Goal: Information Seeking & Learning: Learn about a topic

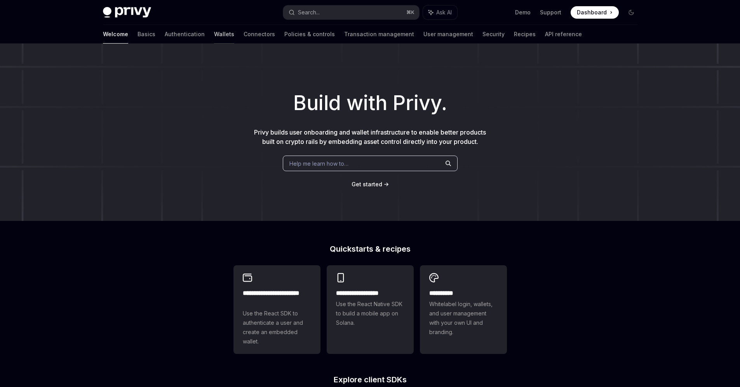
click at [214, 31] on link "Wallets" at bounding box center [224, 34] width 20 height 19
type textarea "*"
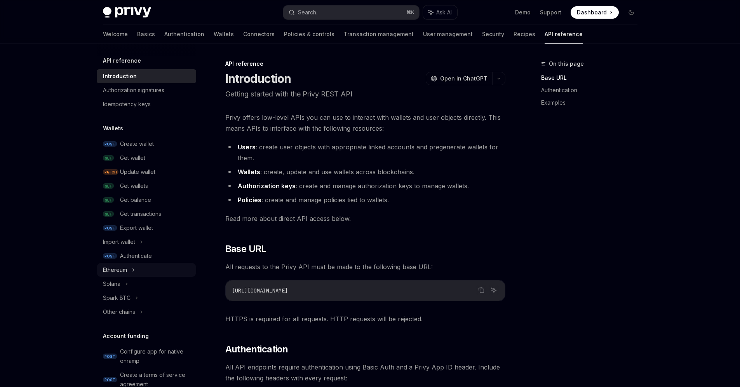
click at [117, 269] on div "Ethereum" at bounding box center [115, 269] width 24 height 9
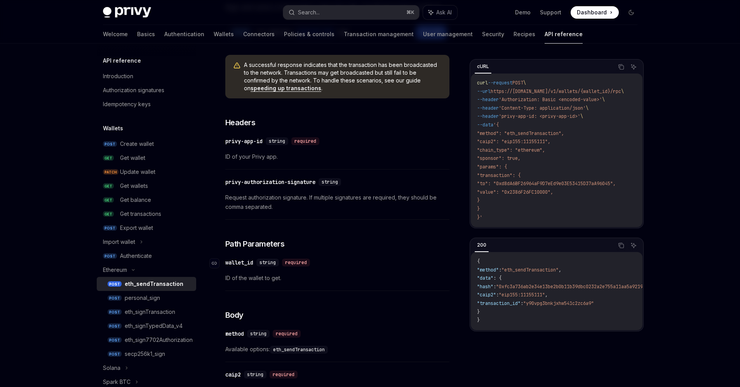
scroll to position [143, 0]
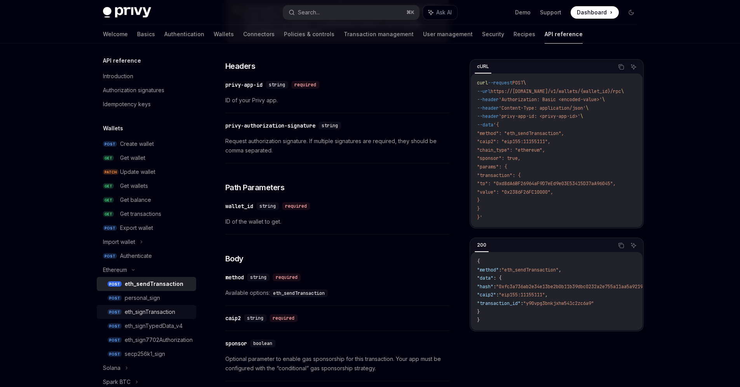
click at [157, 312] on div "eth_signTransaction" at bounding box center [150, 311] width 51 height 9
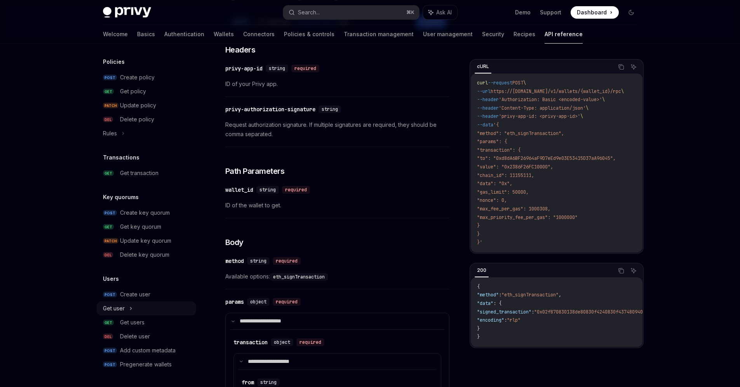
scroll to position [118, 0]
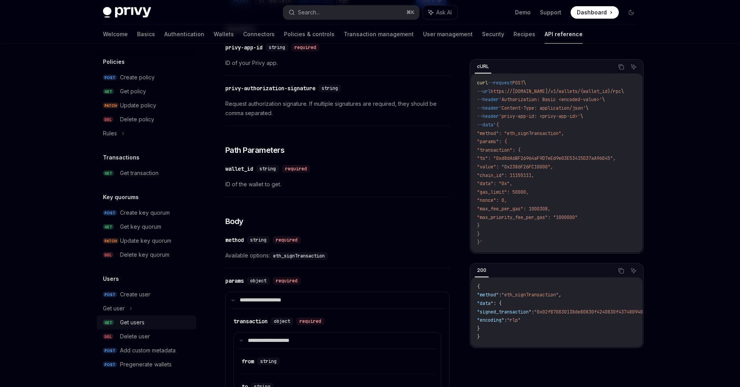
click at [138, 321] on div "Get users" at bounding box center [132, 321] width 24 height 9
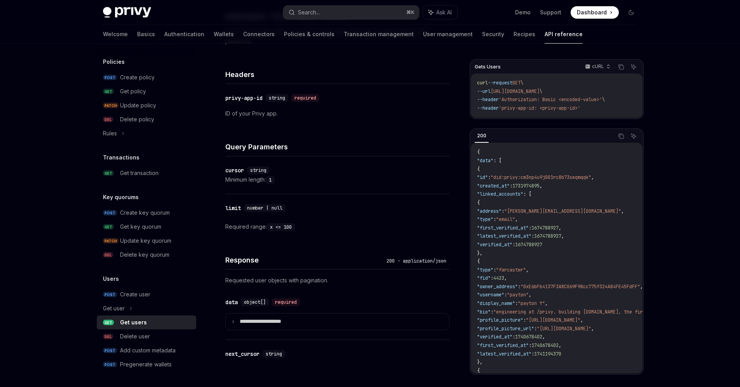
scroll to position [196, 0]
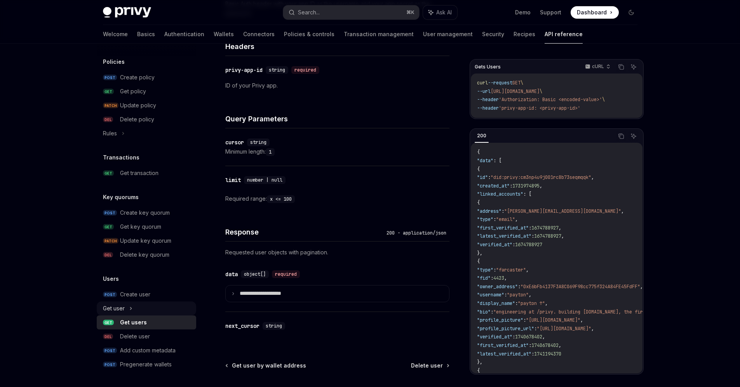
click at [132, 309] on icon at bounding box center [130, 307] width 3 height 9
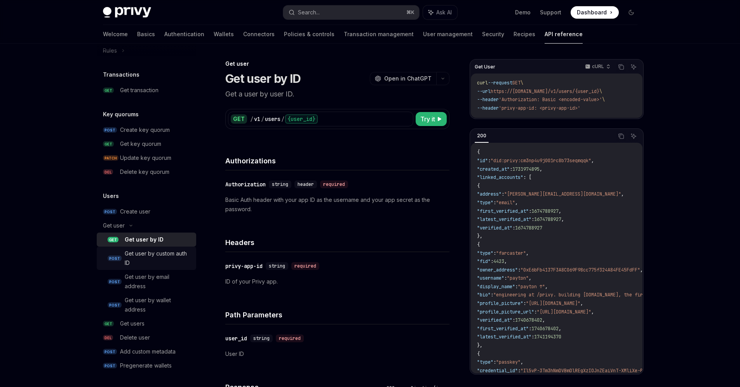
scroll to position [584, 0]
click at [155, 305] on div "Get user by wallet address" at bounding box center [158, 303] width 67 height 19
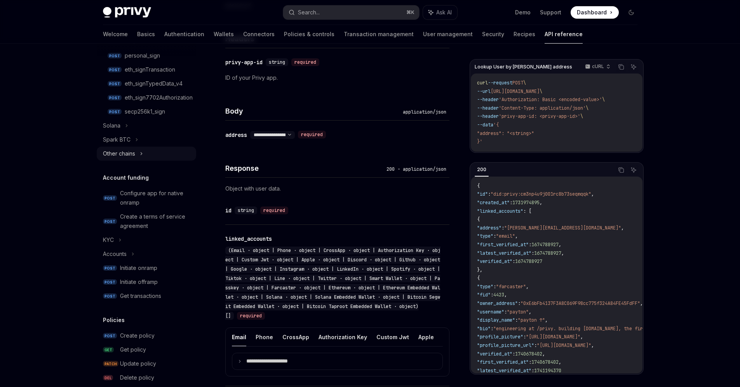
scroll to position [149, 0]
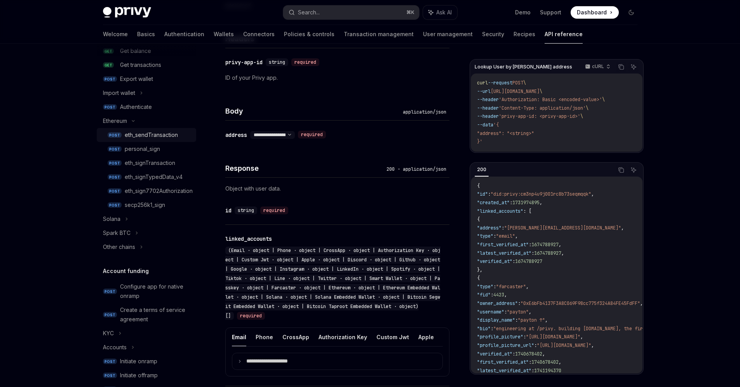
click at [139, 134] on div "eth_sendTransaction" at bounding box center [151, 134] width 53 height 9
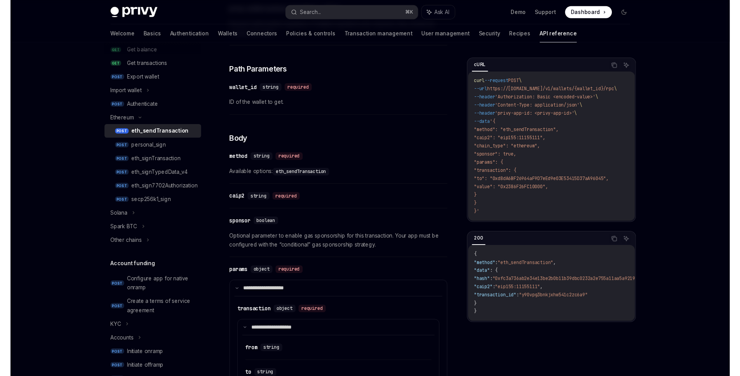
scroll to position [261, 0]
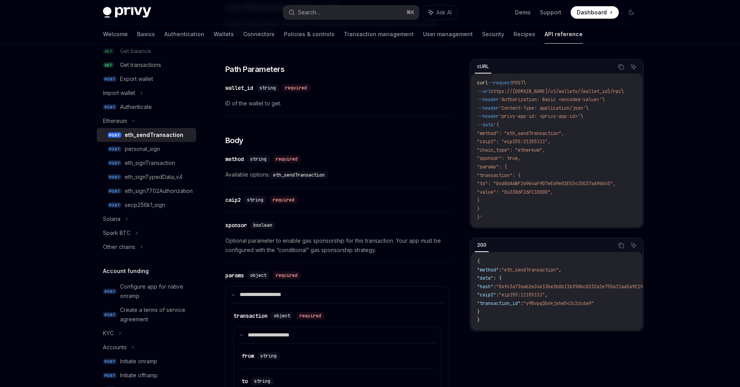
type textarea "*"
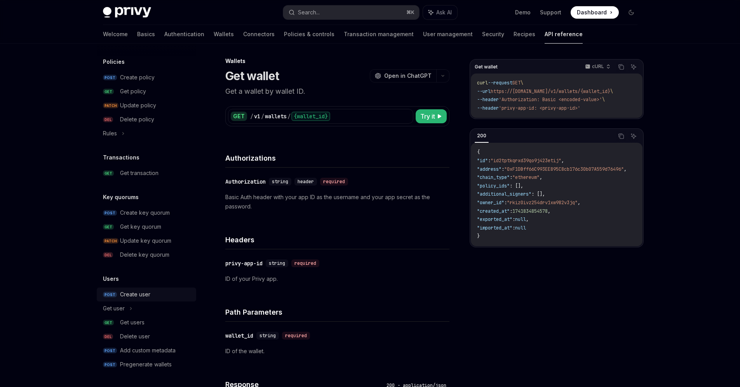
scroll to position [37, 0]
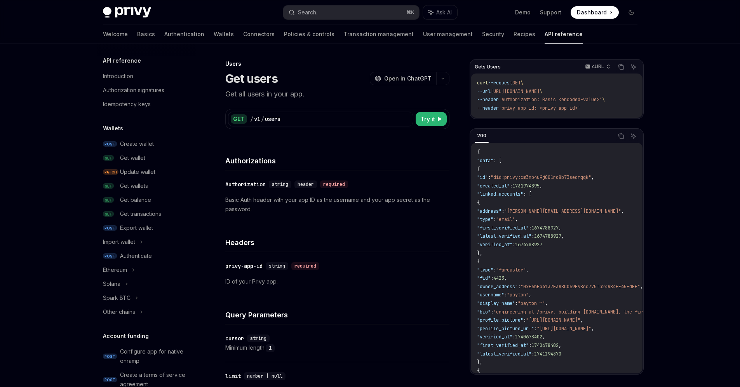
scroll to position [416, 0]
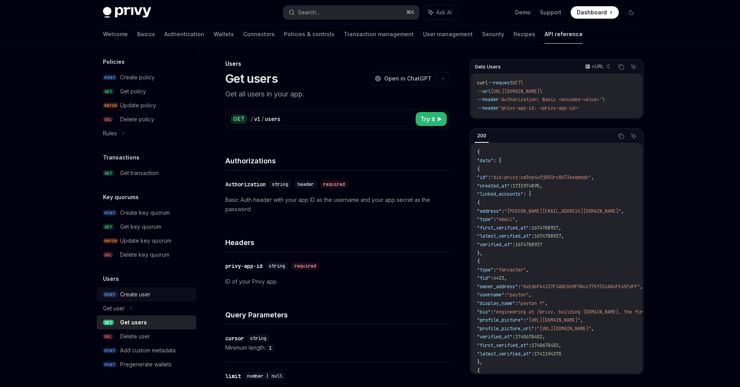
click at [143, 294] on div "Create user" at bounding box center [135, 294] width 30 height 9
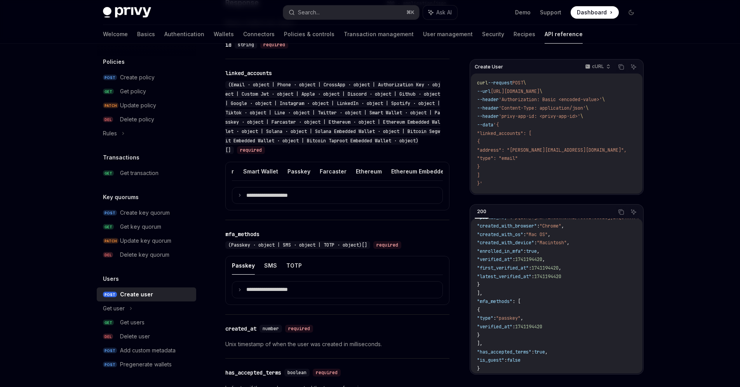
scroll to position [0, 460]
click at [408, 180] on button "Ethereum Embedded Wallet" at bounding box center [430, 171] width 75 height 18
type textarea "*"
click at [275, 199] on p "**********" at bounding box center [273, 195] width 54 height 7
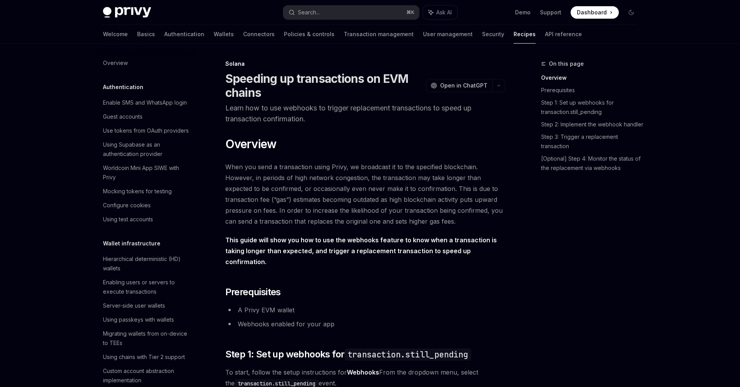
scroll to position [1105, 0]
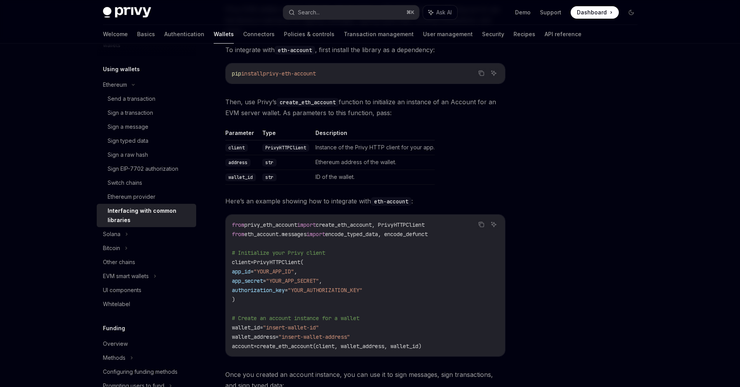
scroll to position [230, 0]
